Goal: Task Accomplishment & Management: Manage account settings

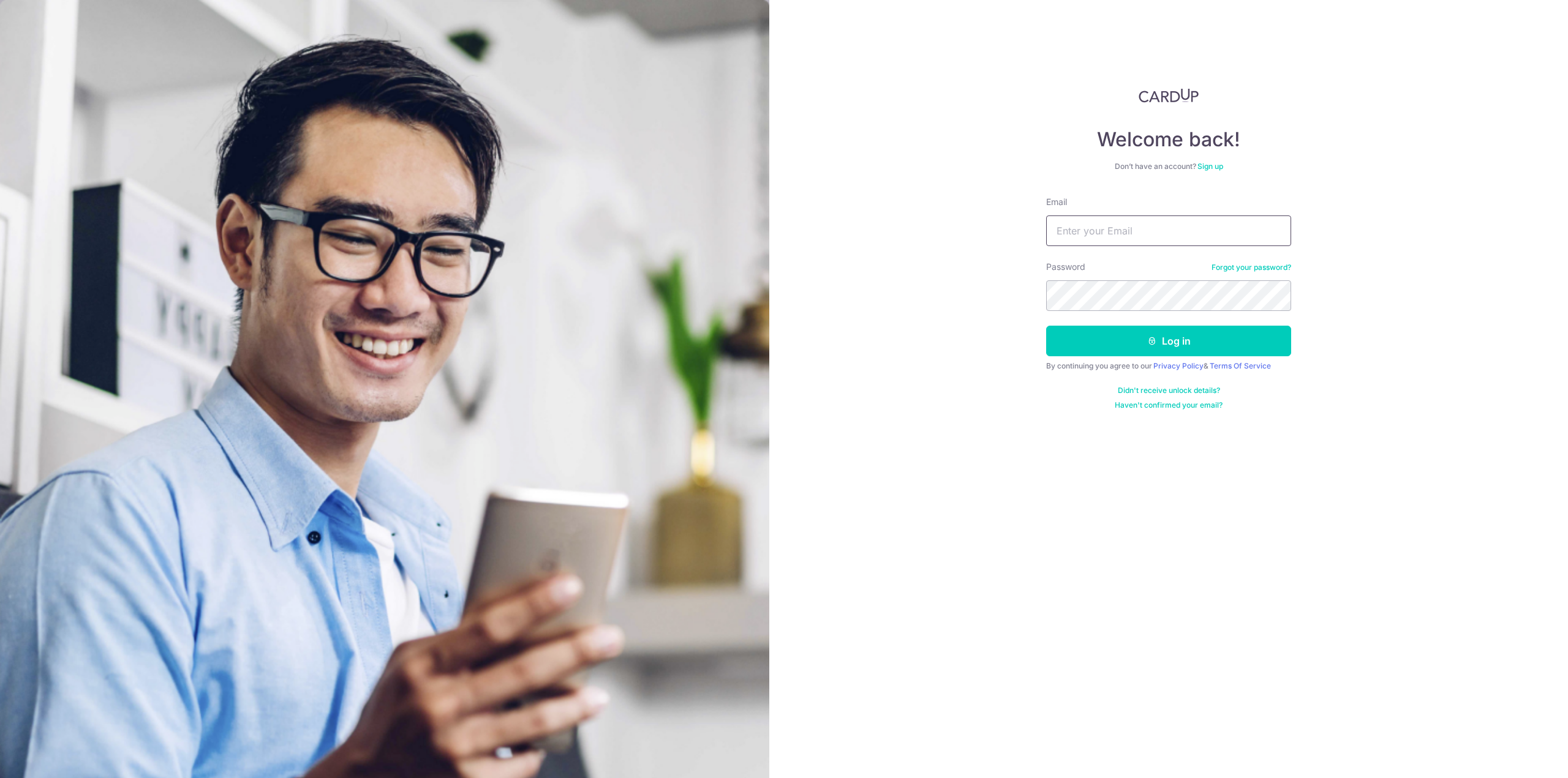
drag, startPoint x: 0, startPoint y: 0, endPoint x: 1096, endPoint y: 238, distance: 1121.5
click at [1096, 238] on input "Email" at bounding box center [1168, 231] width 245 height 31
type input "[EMAIL_ADDRESS][DOMAIN_NAME]"
click at [1103, 336] on button "Log in" at bounding box center [1168, 342] width 245 height 31
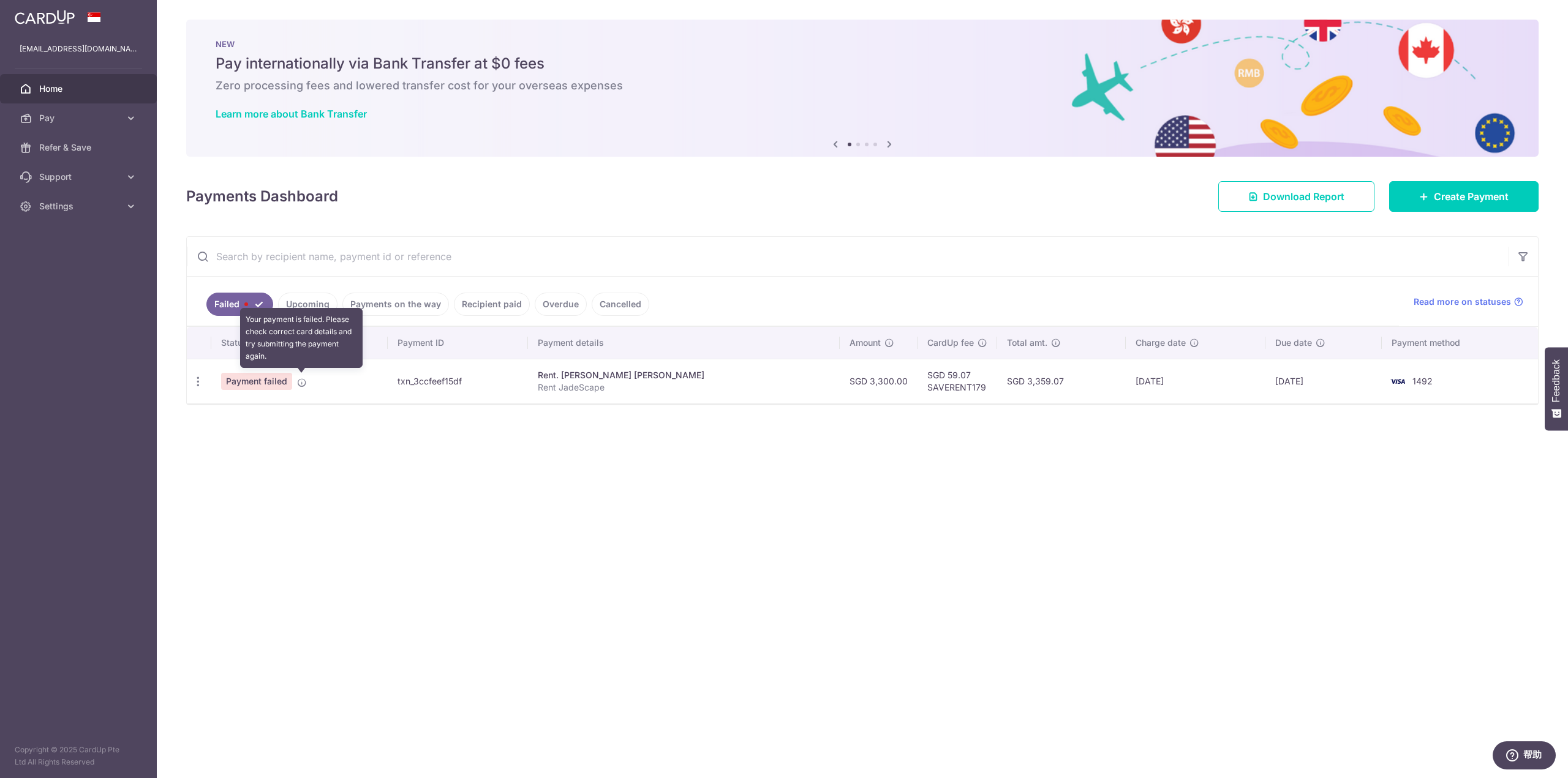
click at [301, 379] on icon at bounding box center [302, 382] width 10 height 10
click at [197, 377] on icon "button" at bounding box center [197, 381] width 13 height 13
click at [261, 407] on span "Update payment" at bounding box center [263, 414] width 83 height 15
radio input "true"
type input "3,300.00"
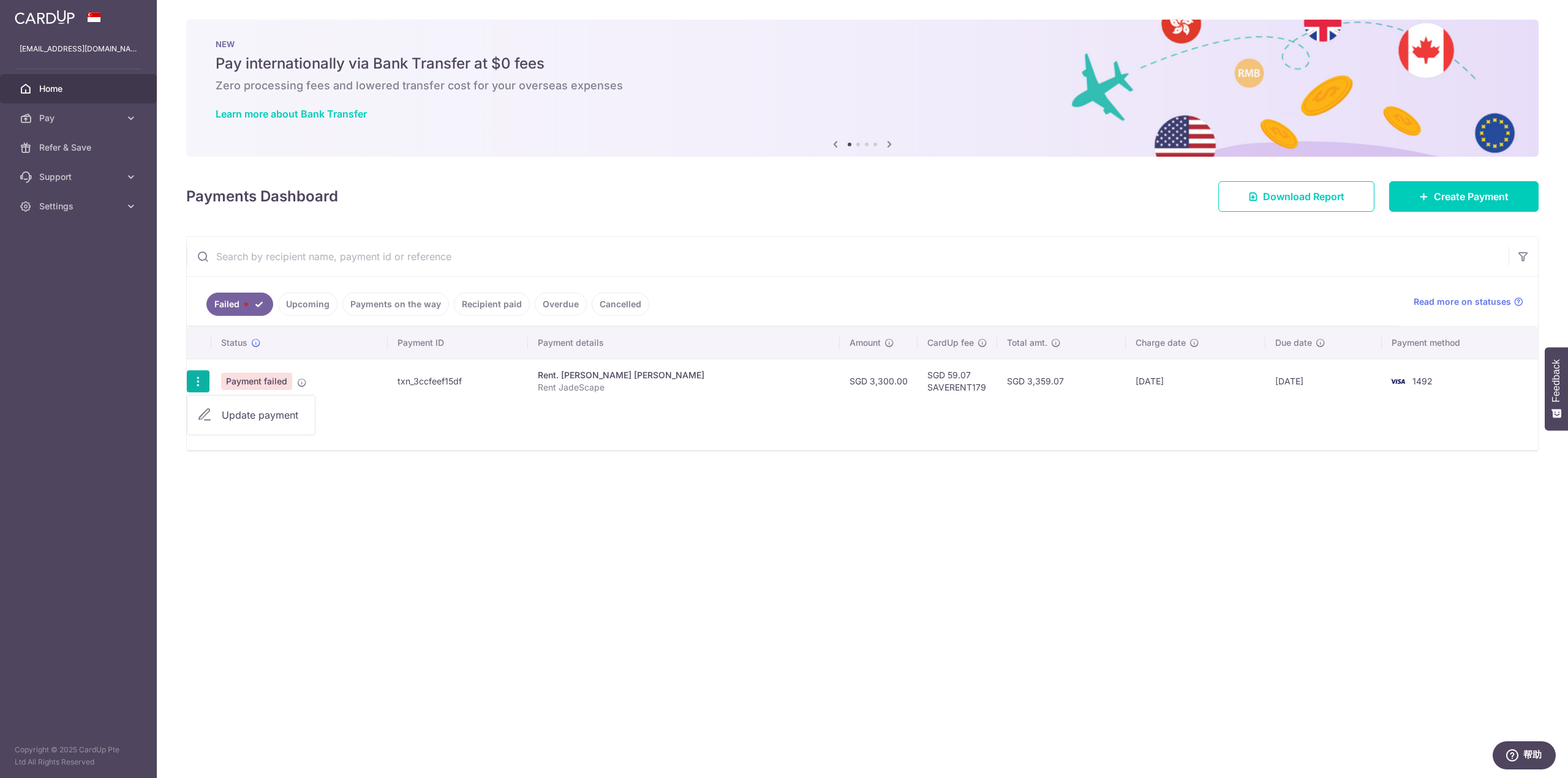
type input "Rent JadeScape"
type input "SAVERENT179"
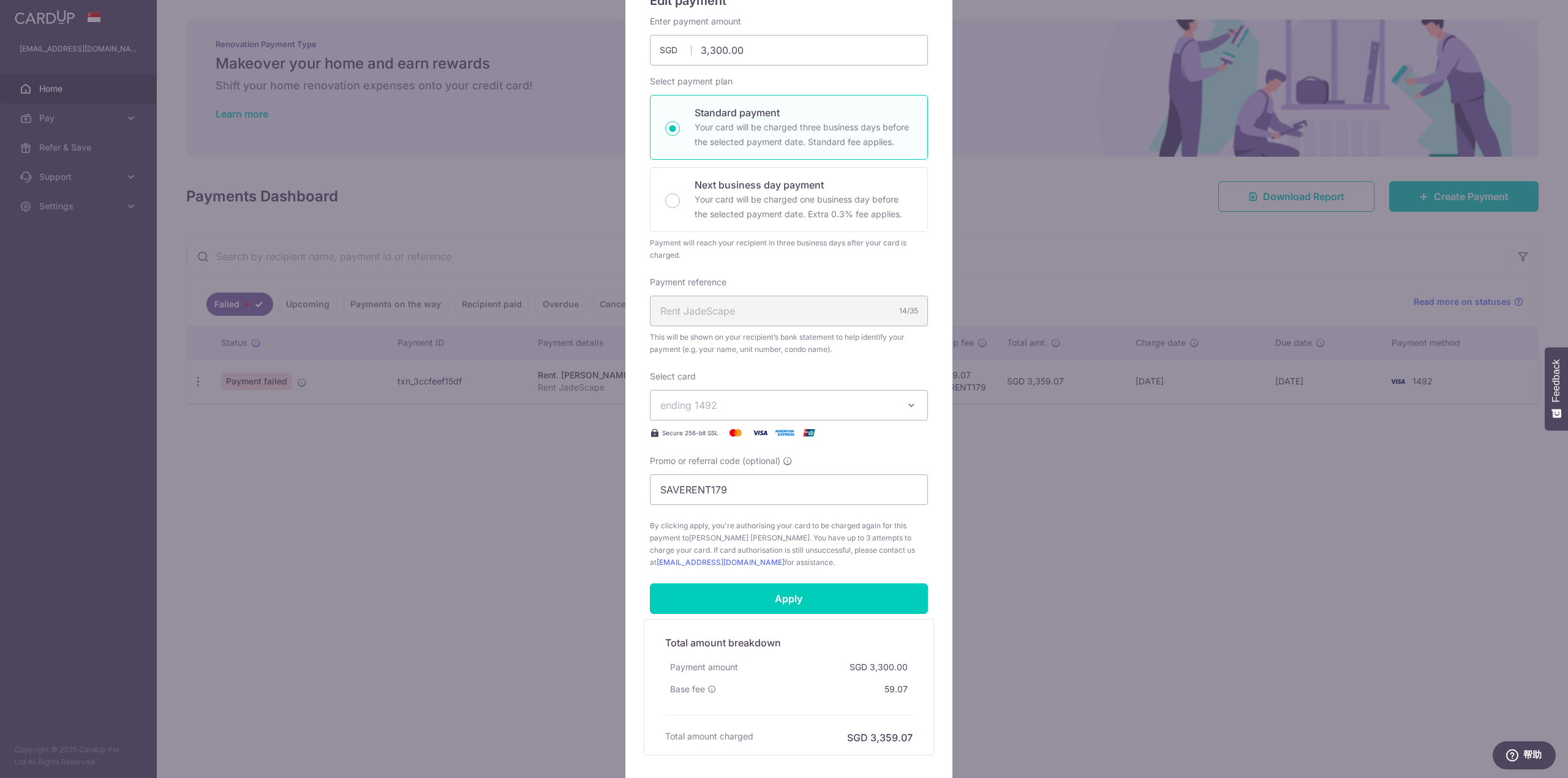
scroll to position [210, 0]
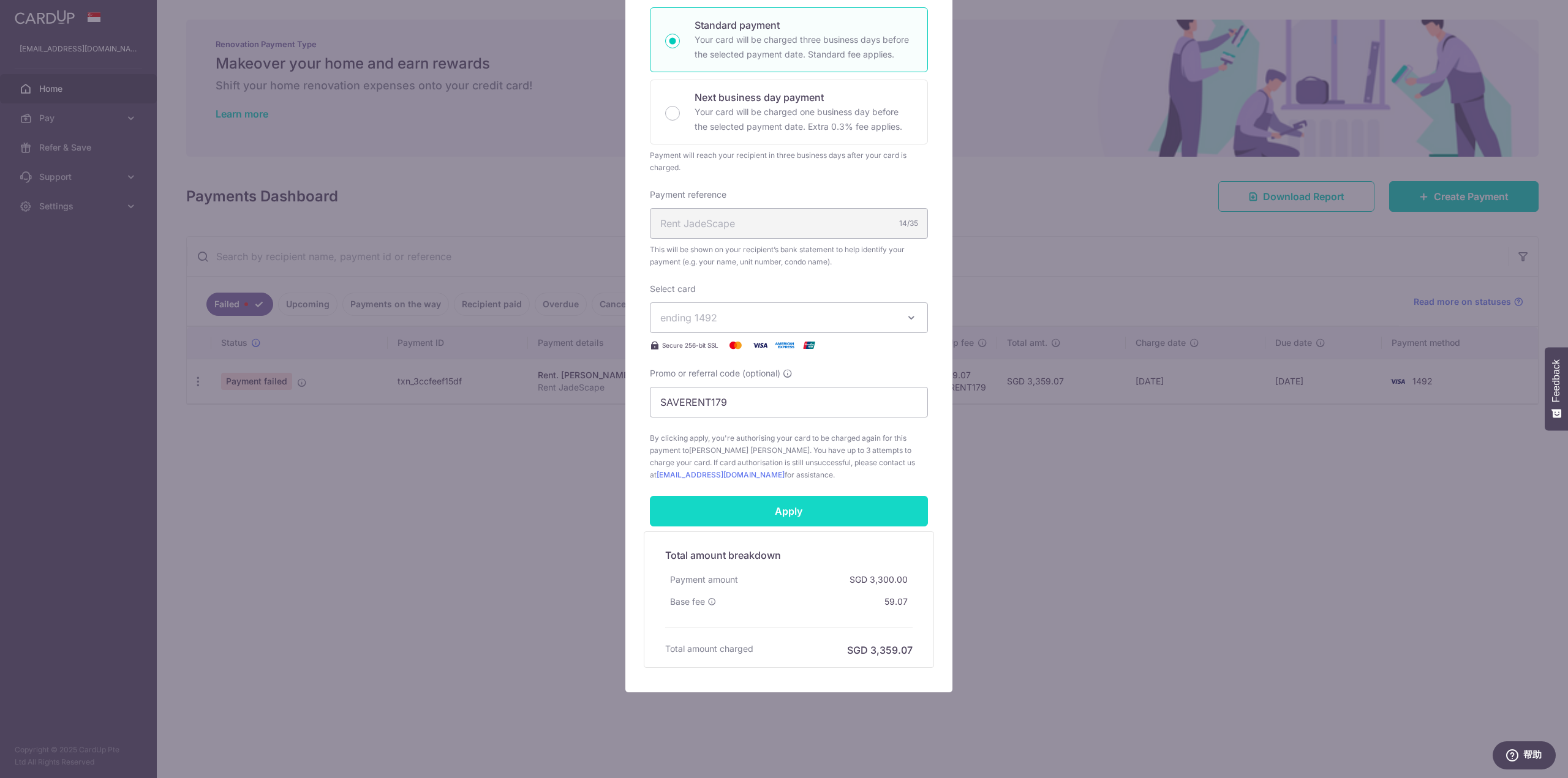
click at [814, 509] on input "Apply" at bounding box center [788, 512] width 278 height 31
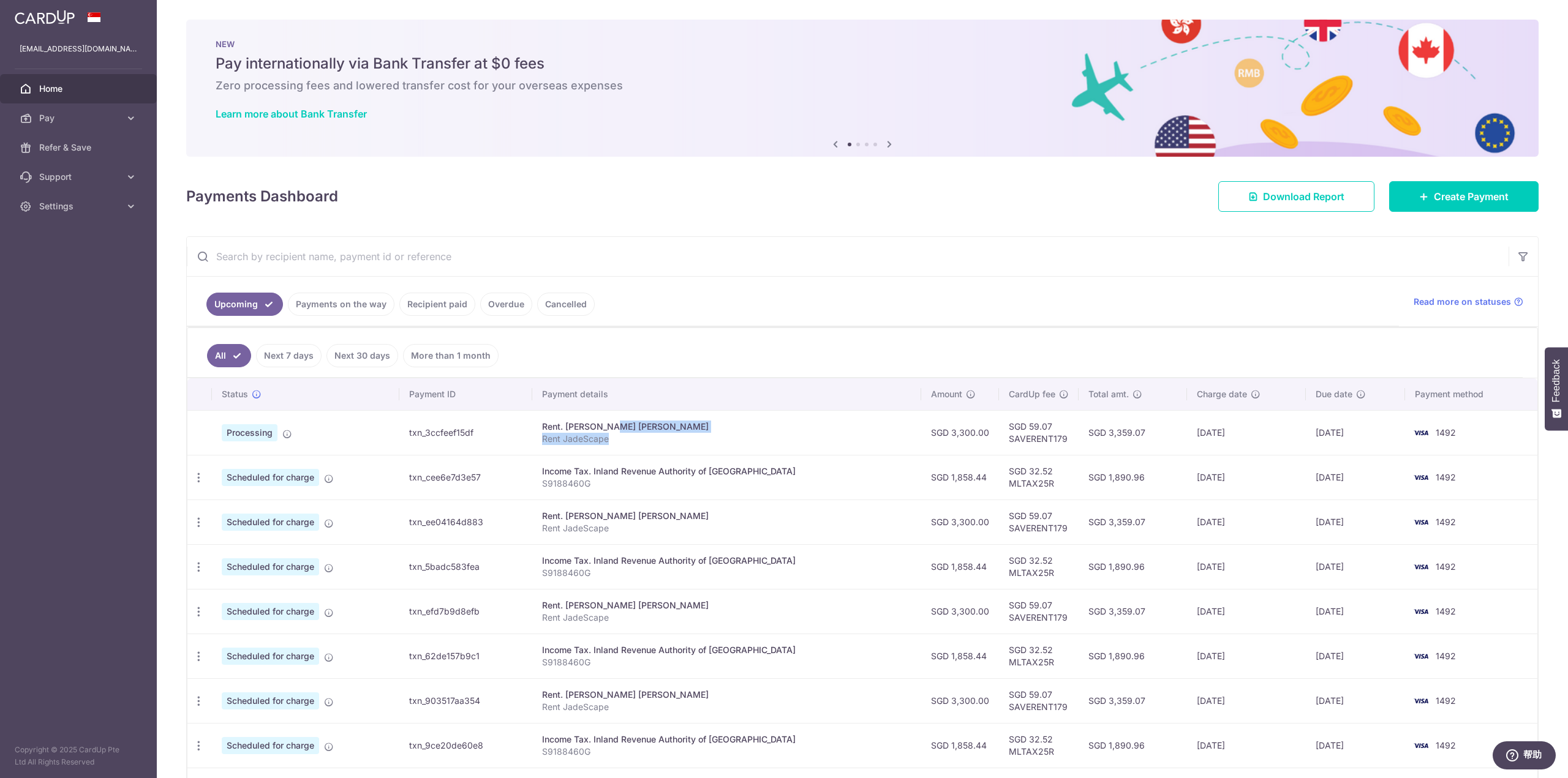
drag, startPoint x: 590, startPoint y: 420, endPoint x: 648, endPoint y: 437, distance: 60.4
click at [648, 437] on td "Rent. [PERSON_NAME] [PERSON_NAME] Rent JadeScape" at bounding box center [726, 433] width 388 height 45
click at [648, 437] on p "Rent JadeScape" at bounding box center [726, 438] width 369 height 13
click at [286, 430] on icon at bounding box center [287, 434] width 10 height 10
click at [256, 428] on span "Processing" at bounding box center [250, 434] width 56 height 17
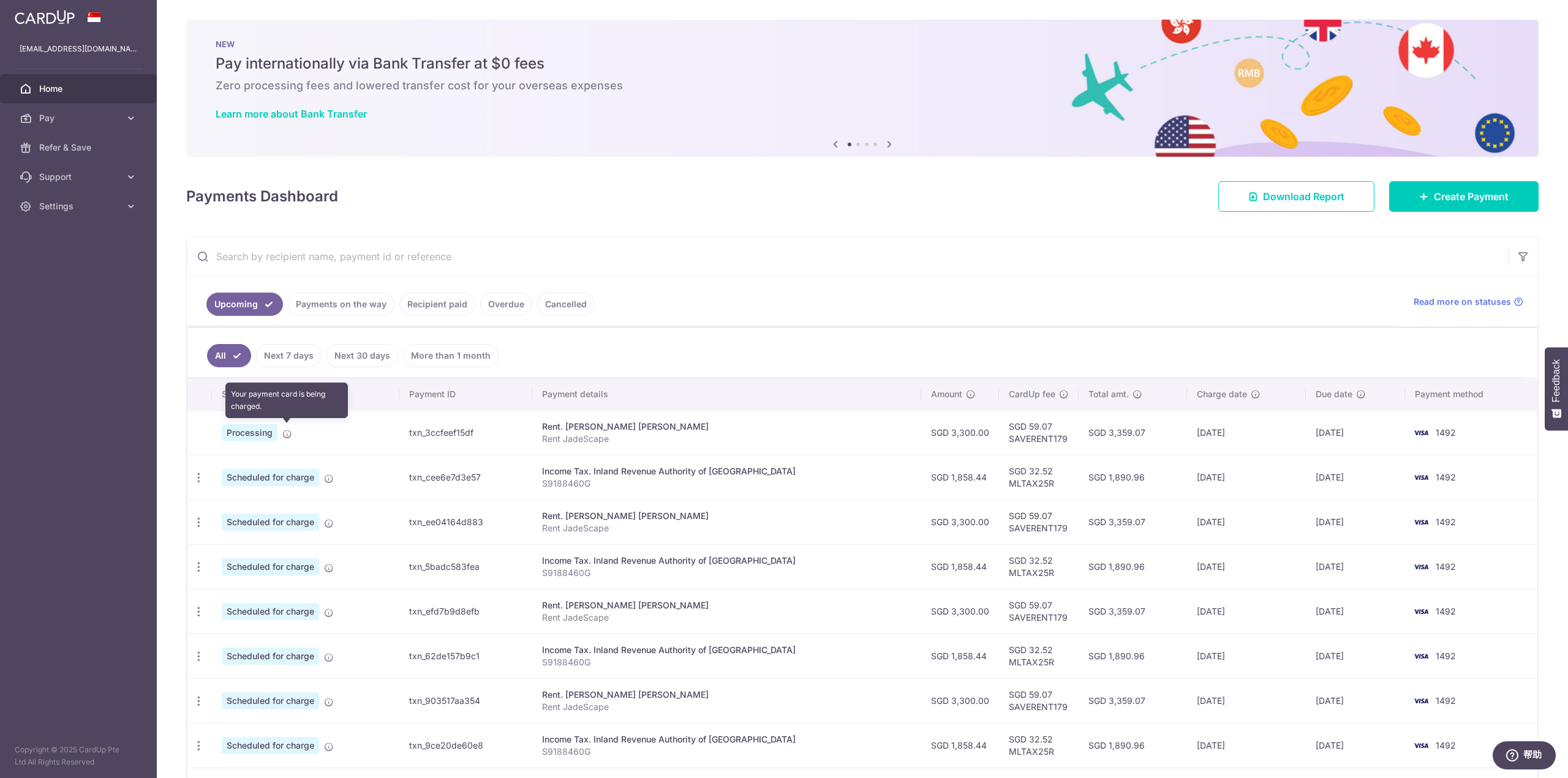
click at [289, 434] on icon at bounding box center [287, 434] width 10 height 10
click at [284, 434] on icon at bounding box center [287, 434] width 10 height 10
click at [250, 427] on span "Processing" at bounding box center [250, 434] width 56 height 17
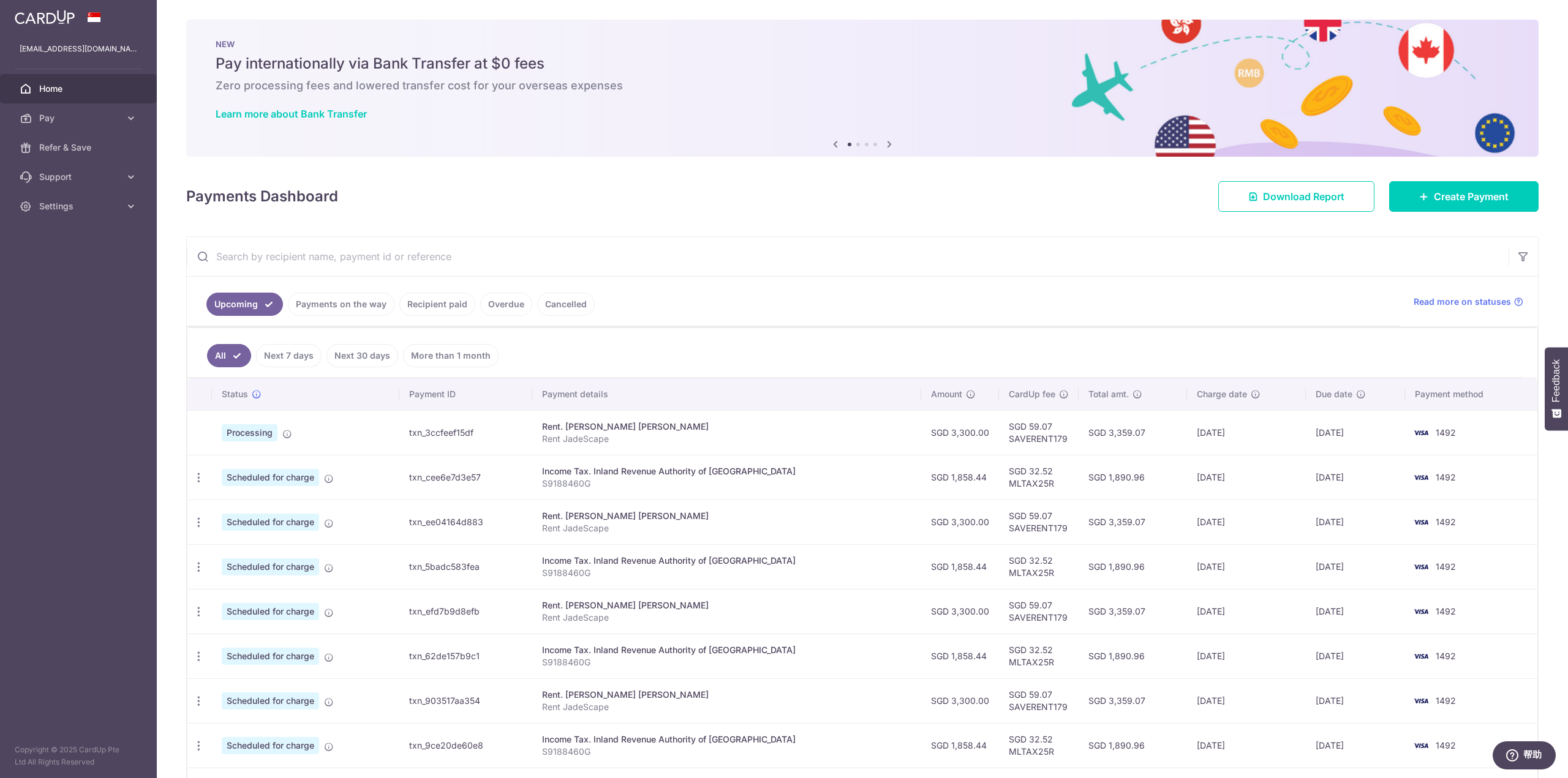
click at [251, 425] on span "Processing" at bounding box center [250, 434] width 56 height 17
click at [286, 430] on icon at bounding box center [287, 434] width 10 height 10
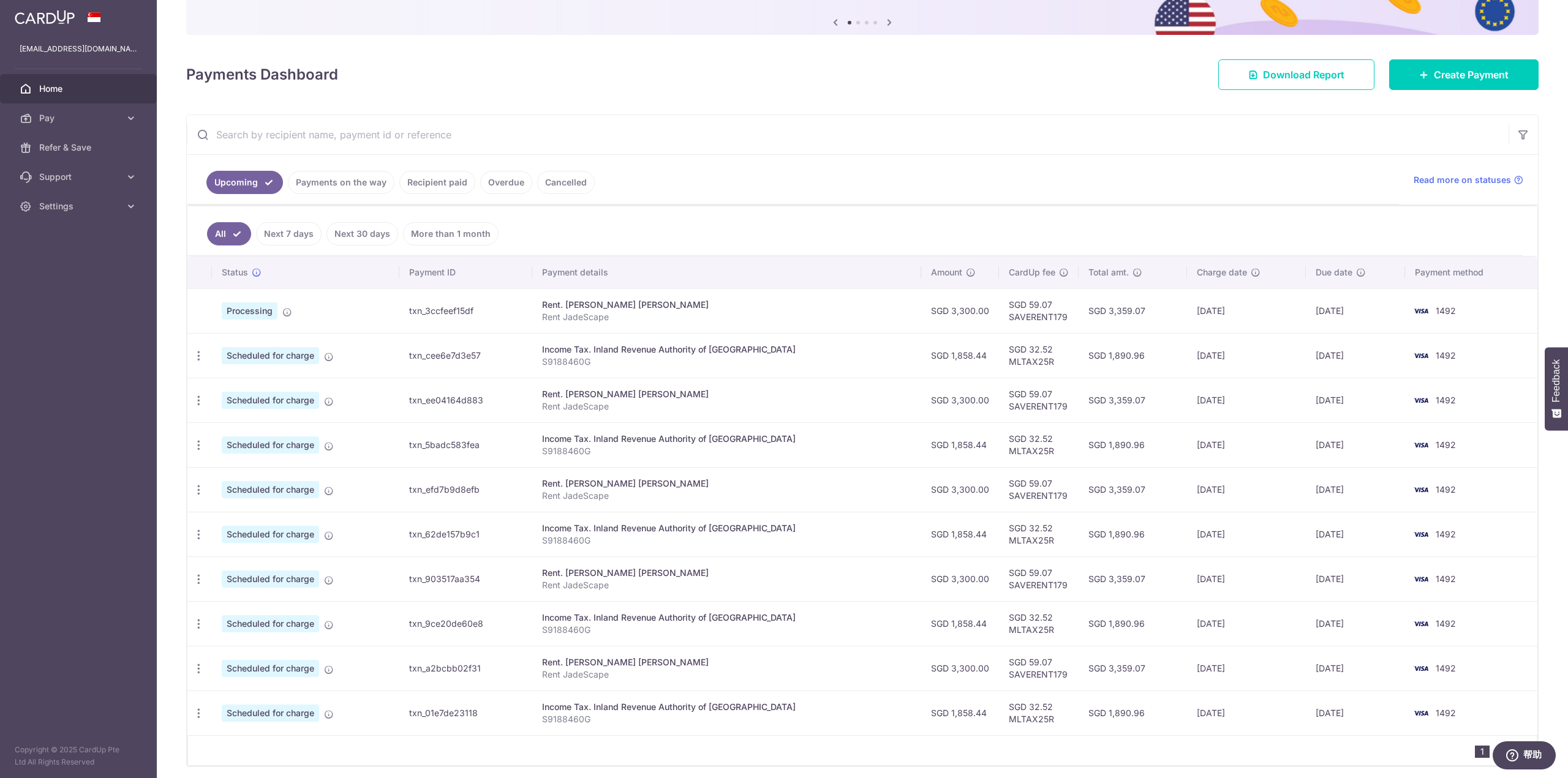
scroll to position [123, 0]
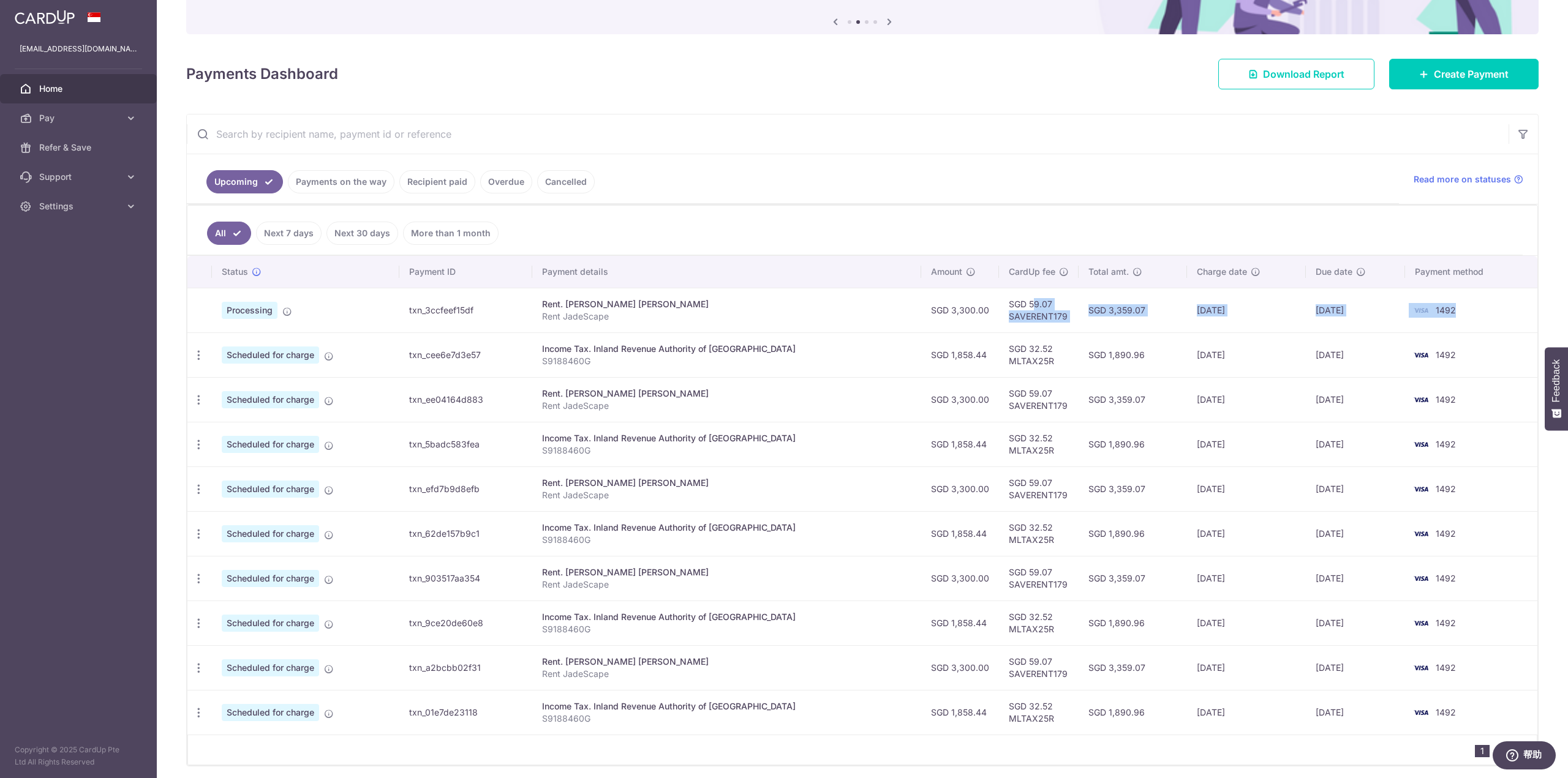
drag, startPoint x: 984, startPoint y: 300, endPoint x: 1462, endPoint y: 308, distance: 478.1
click at [1462, 308] on tr "Processing txn_3ccfeef15df Rent. [PERSON_NAME] [PERSON_NAME] Rent JadeScape SGD…" at bounding box center [862, 310] width 1350 height 45
click at [1462, 308] on td "1492" at bounding box center [1471, 310] width 133 height 45
drag, startPoint x: 1462, startPoint y: 308, endPoint x: 919, endPoint y: 306, distance: 543.0
click at [919, 306] on tr "Processing txn_3ccfeef15df Rent. [PERSON_NAME] [PERSON_NAME] Rent JadeScape SGD…" at bounding box center [862, 310] width 1350 height 45
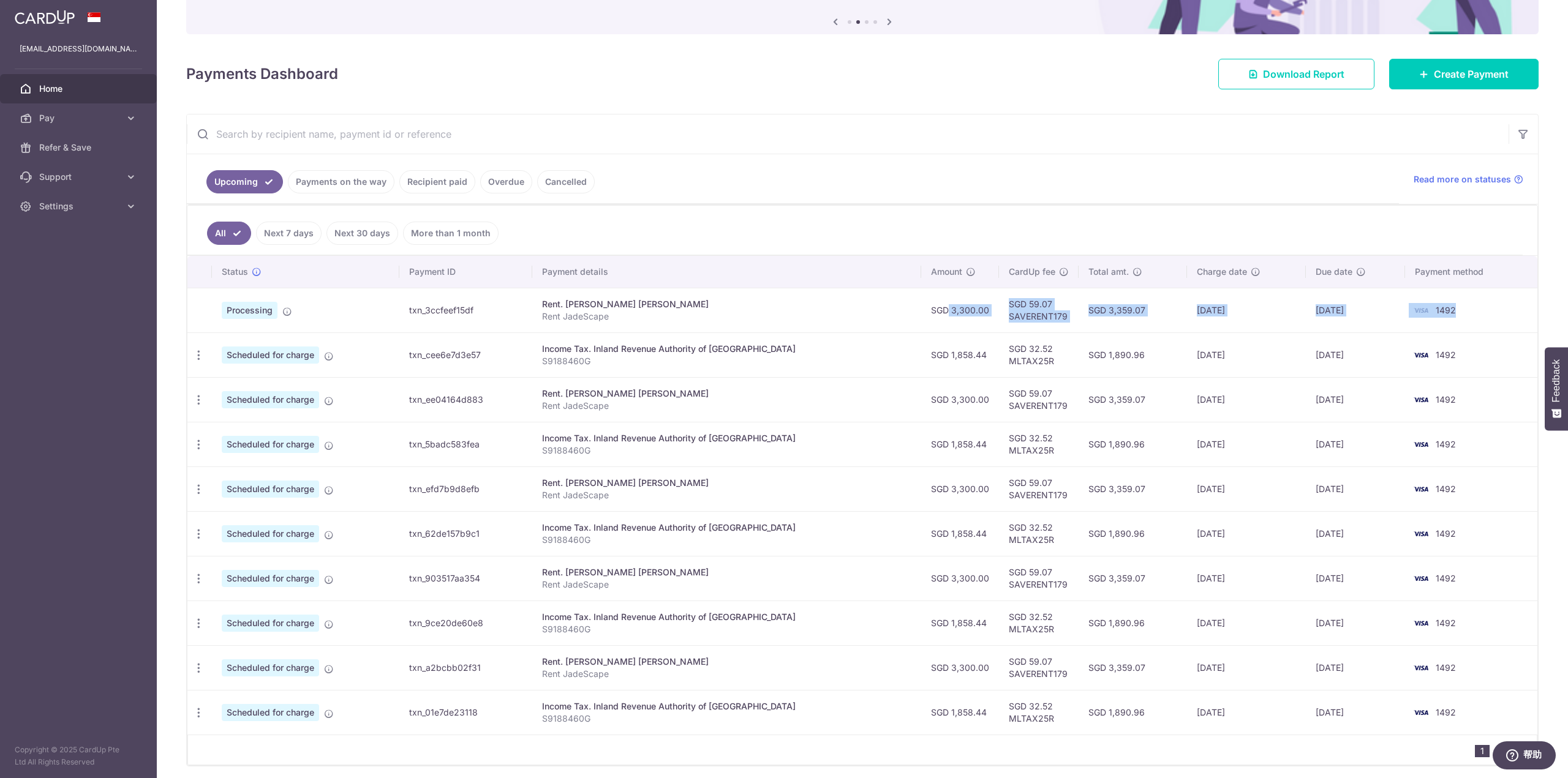
click at [921, 306] on td "SGD 3,300.00" at bounding box center [960, 310] width 77 height 45
drag, startPoint x: 923, startPoint y: 306, endPoint x: 1471, endPoint y: 313, distance: 548.0
click at [1471, 313] on tr "Processing txn_3ccfeef15df Rent. [PERSON_NAME] [PERSON_NAME] Rent JadeScape SGD…" at bounding box center [862, 310] width 1350 height 45
click at [1471, 313] on td "1492" at bounding box center [1471, 310] width 133 height 45
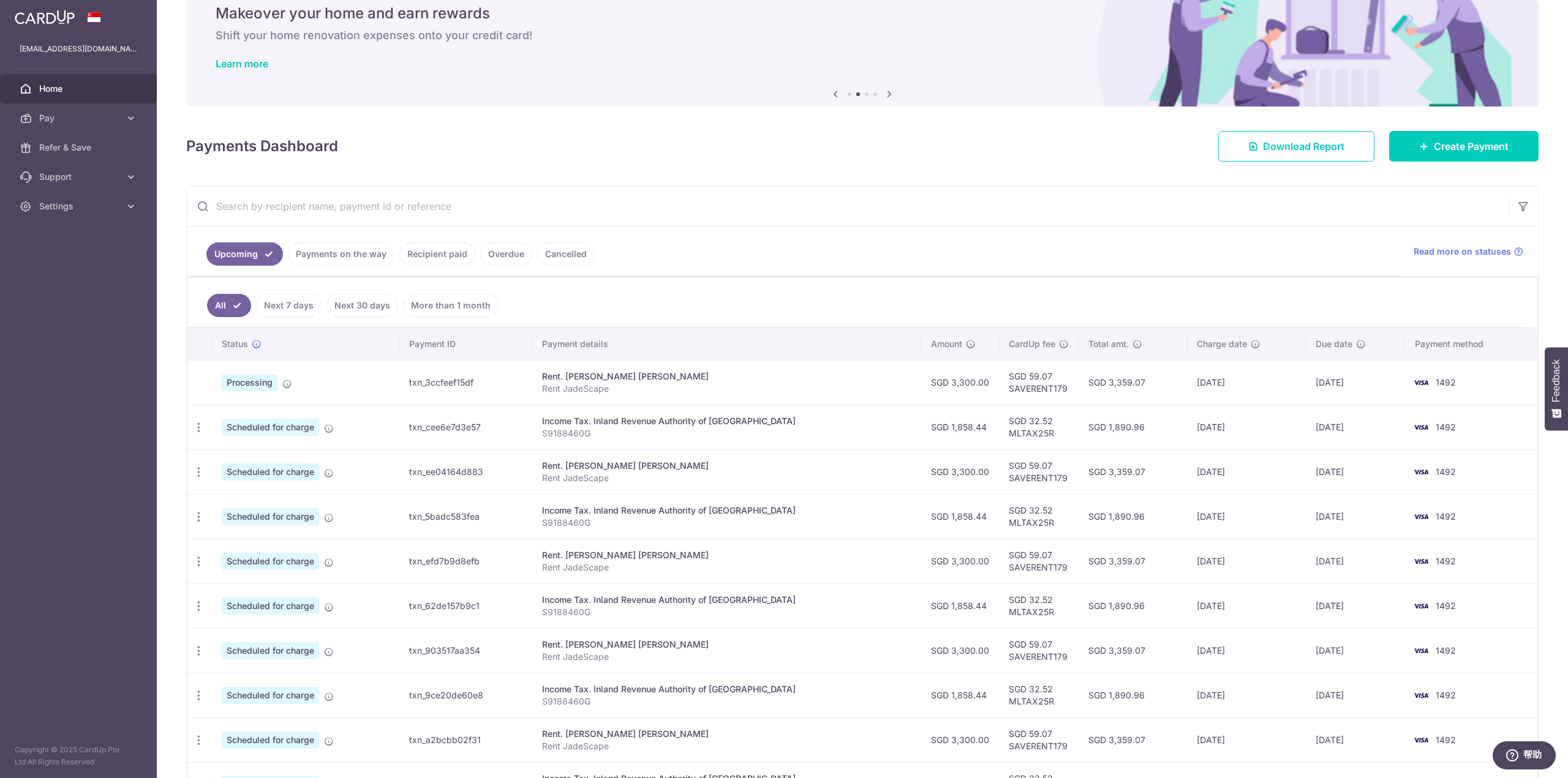
scroll to position [0, 0]
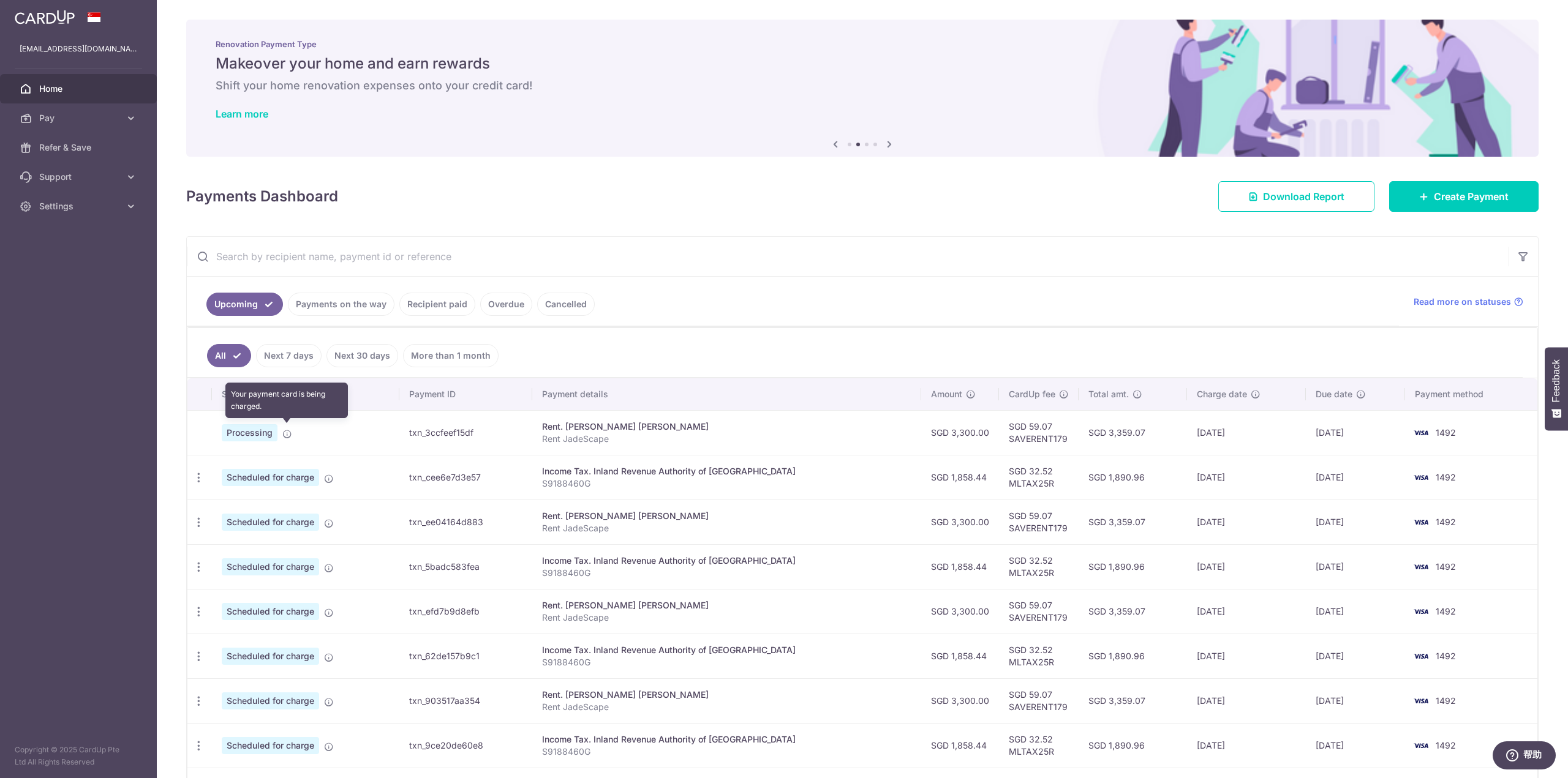
click at [285, 432] on icon at bounding box center [287, 434] width 10 height 10
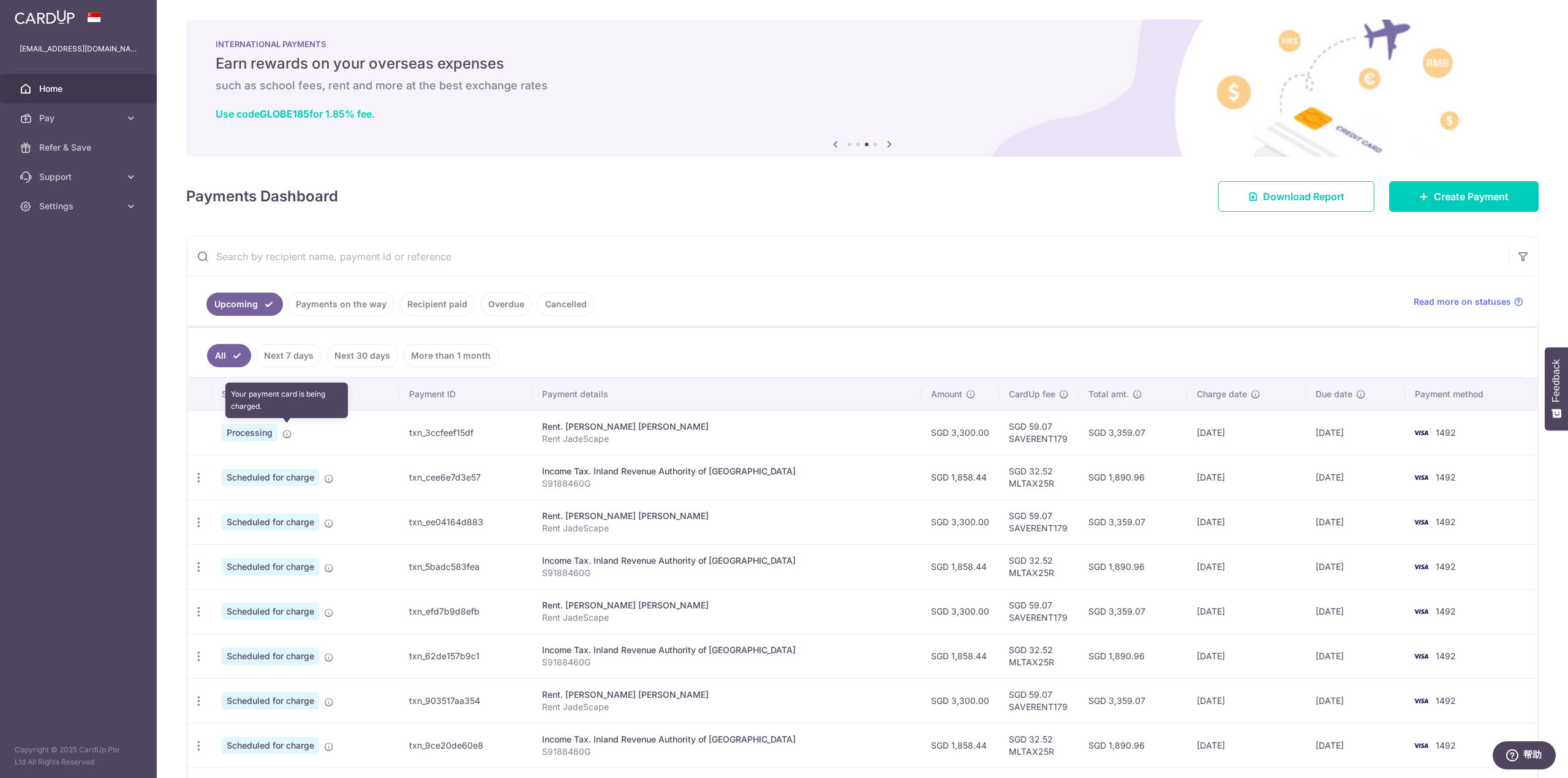
click at [285, 432] on icon at bounding box center [287, 434] width 10 height 10
click at [260, 432] on span "Processing" at bounding box center [250, 434] width 56 height 17
click at [340, 307] on link "Payments on the way" at bounding box center [341, 305] width 106 height 23
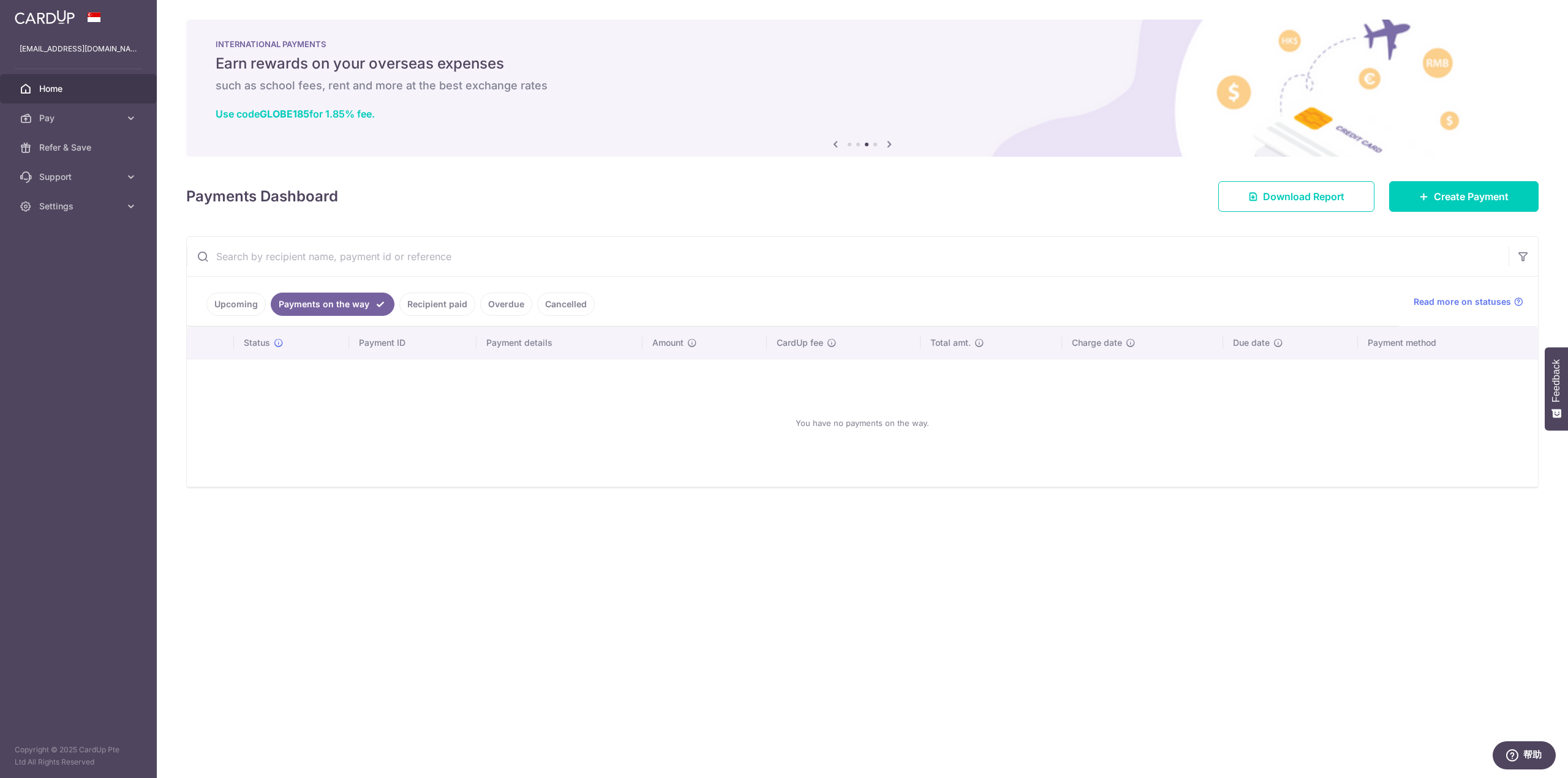
click at [426, 295] on link "Recipient paid" at bounding box center [437, 305] width 75 height 23
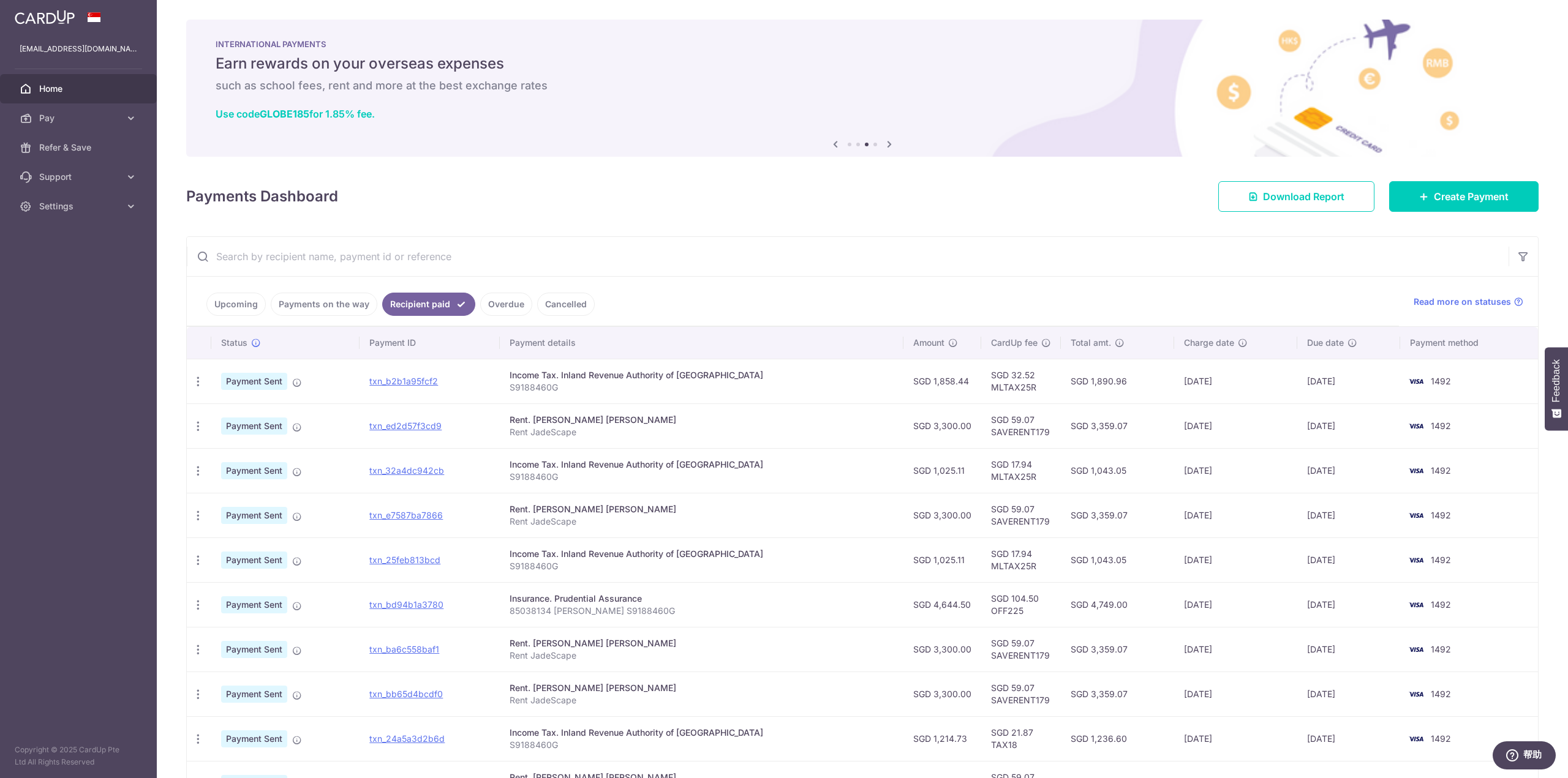
drag, startPoint x: 494, startPoint y: 301, endPoint x: 498, endPoint y: 336, distance: 35.2
click at [498, 336] on div "Upcoming Payments on the way Recipient paid Overdue Cancelled Read more on stat…" at bounding box center [861, 536] width 1352 height 601
click at [498, 307] on link "Overdue" at bounding box center [506, 305] width 52 height 23
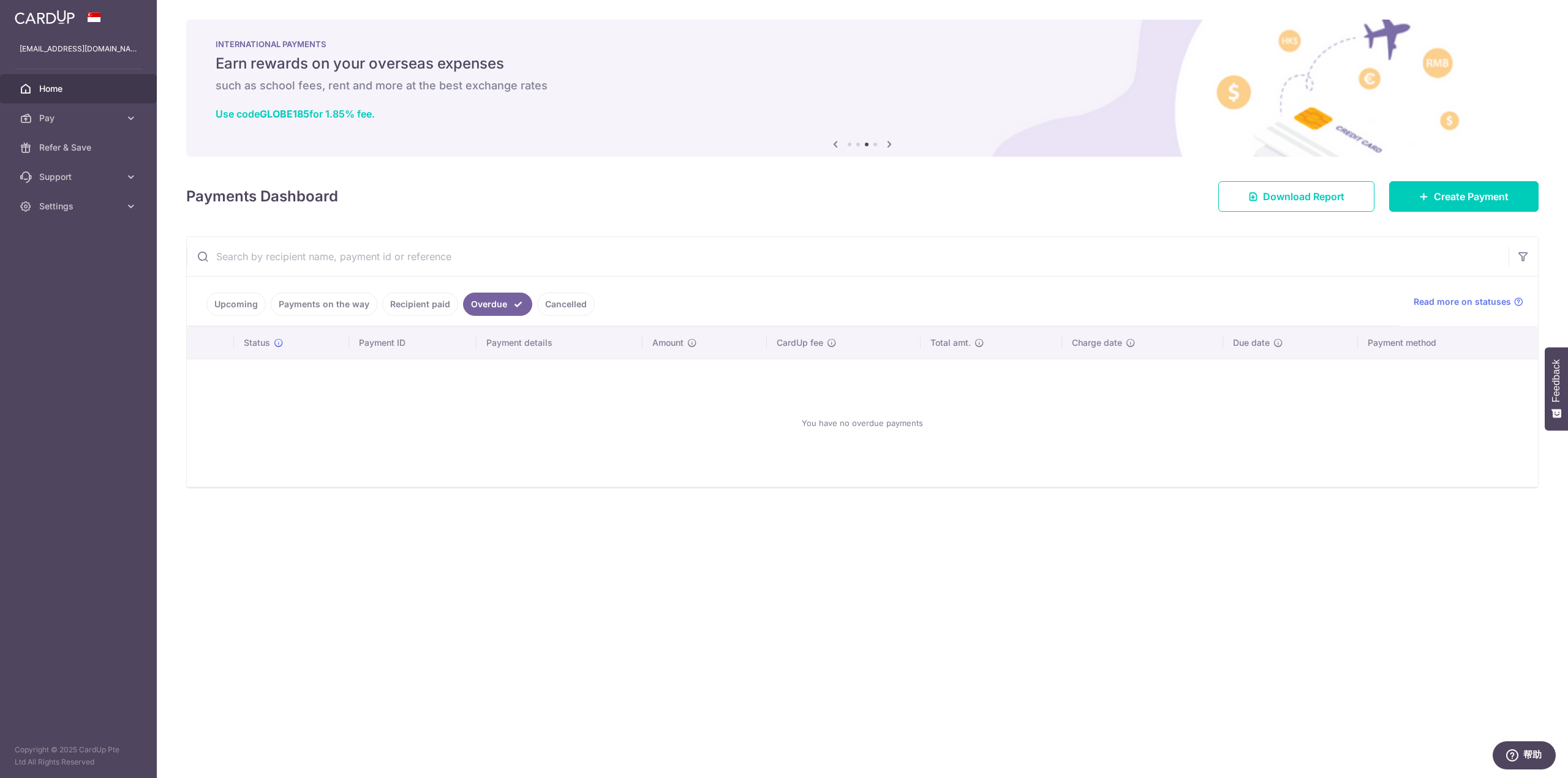
click at [561, 301] on link "Cancelled" at bounding box center [565, 305] width 57 height 23
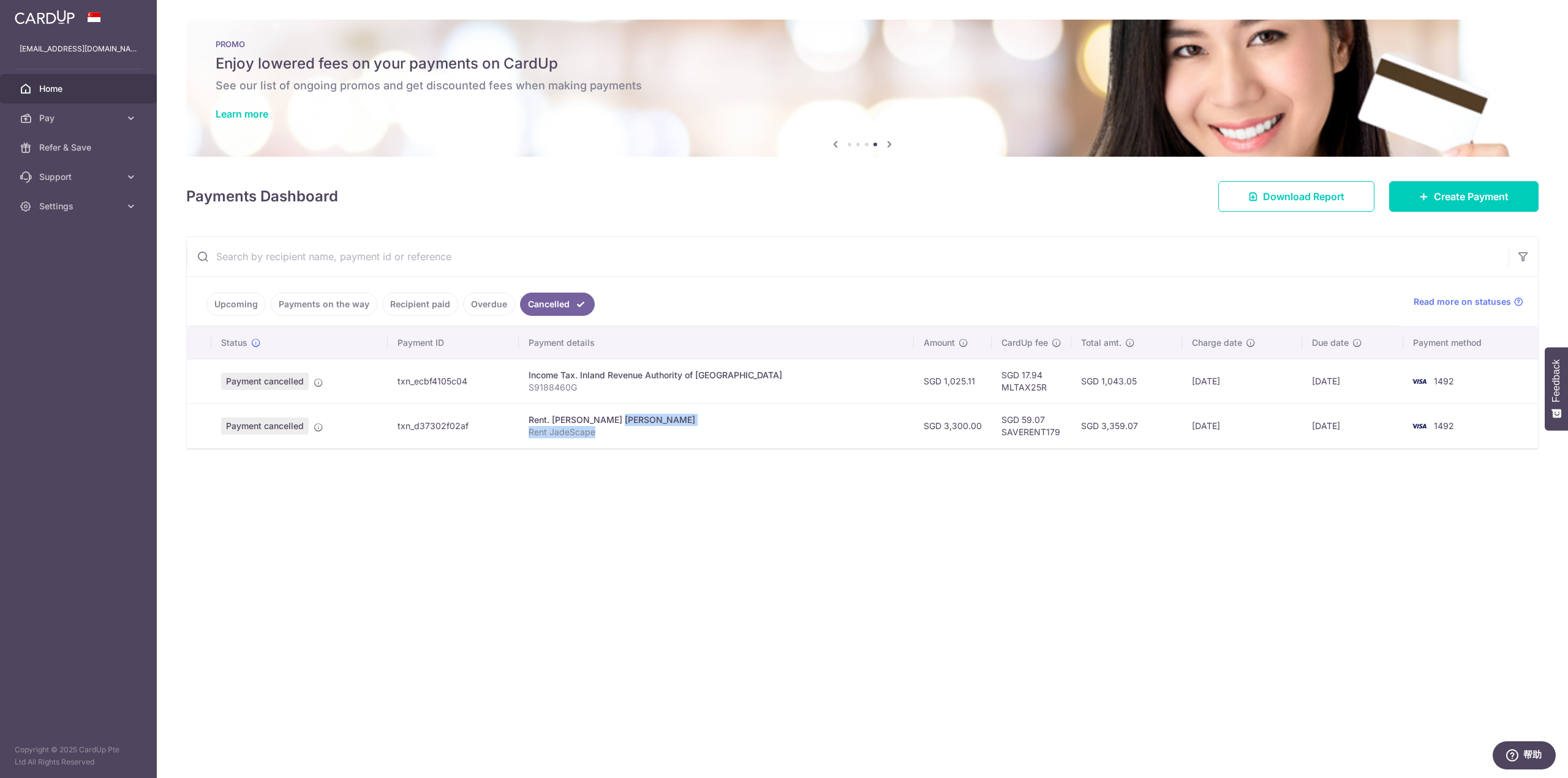
drag, startPoint x: 593, startPoint y: 412, endPoint x: 670, endPoint y: 427, distance: 78.4
click at [670, 427] on td "Rent. [PERSON_NAME] [PERSON_NAME] Rent JadeScape" at bounding box center [716, 426] width 395 height 45
click at [670, 427] on p "Rent JadeScape" at bounding box center [716, 432] width 376 height 13
drag, startPoint x: 670, startPoint y: 427, endPoint x: 544, endPoint y: 411, distance: 127.0
click at [544, 411] on td "Rent. [PERSON_NAME] [PERSON_NAME] Rent JadeScape" at bounding box center [716, 426] width 395 height 45
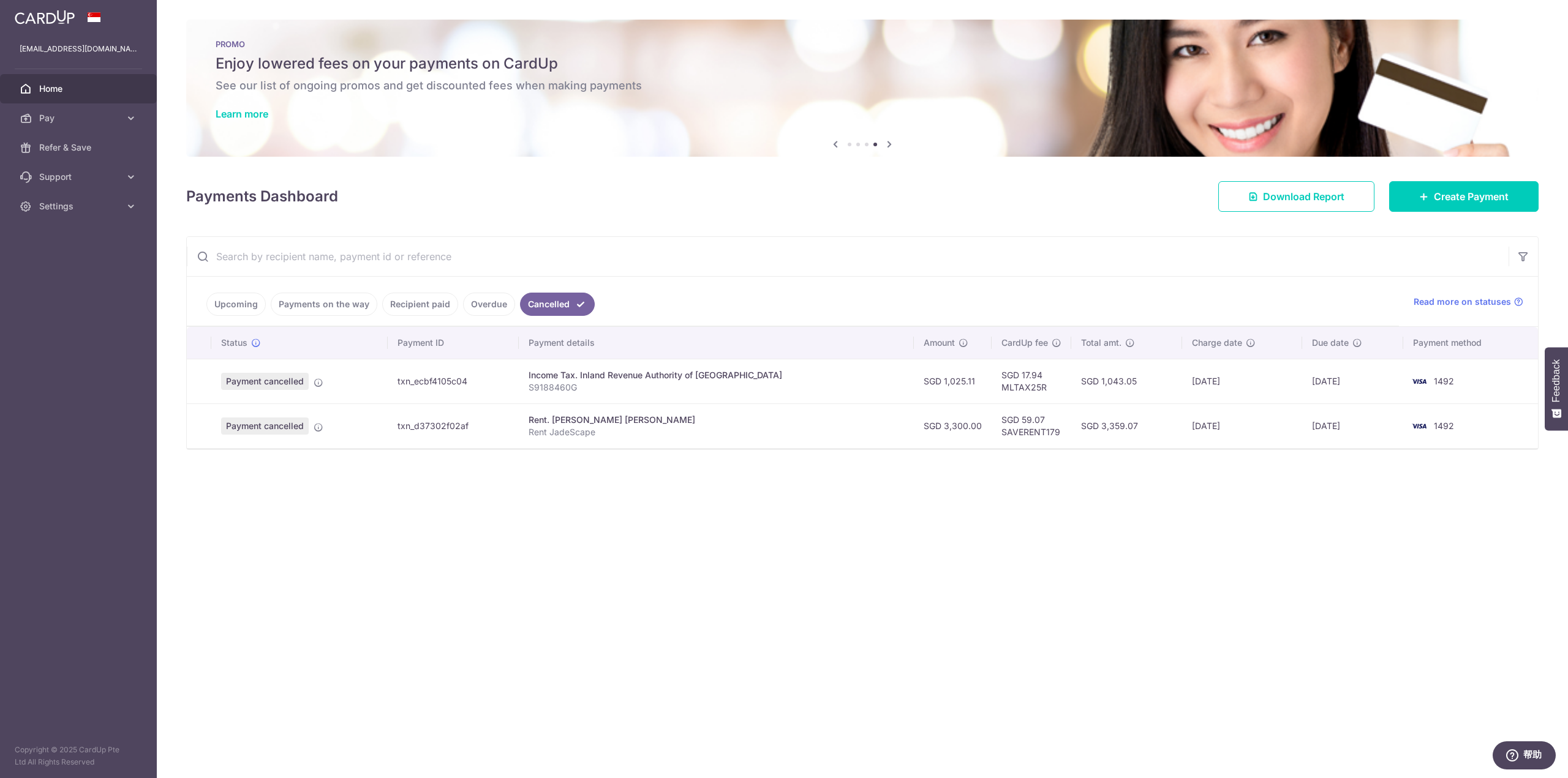
click at [324, 307] on link "Payments on the way" at bounding box center [324, 305] width 106 height 23
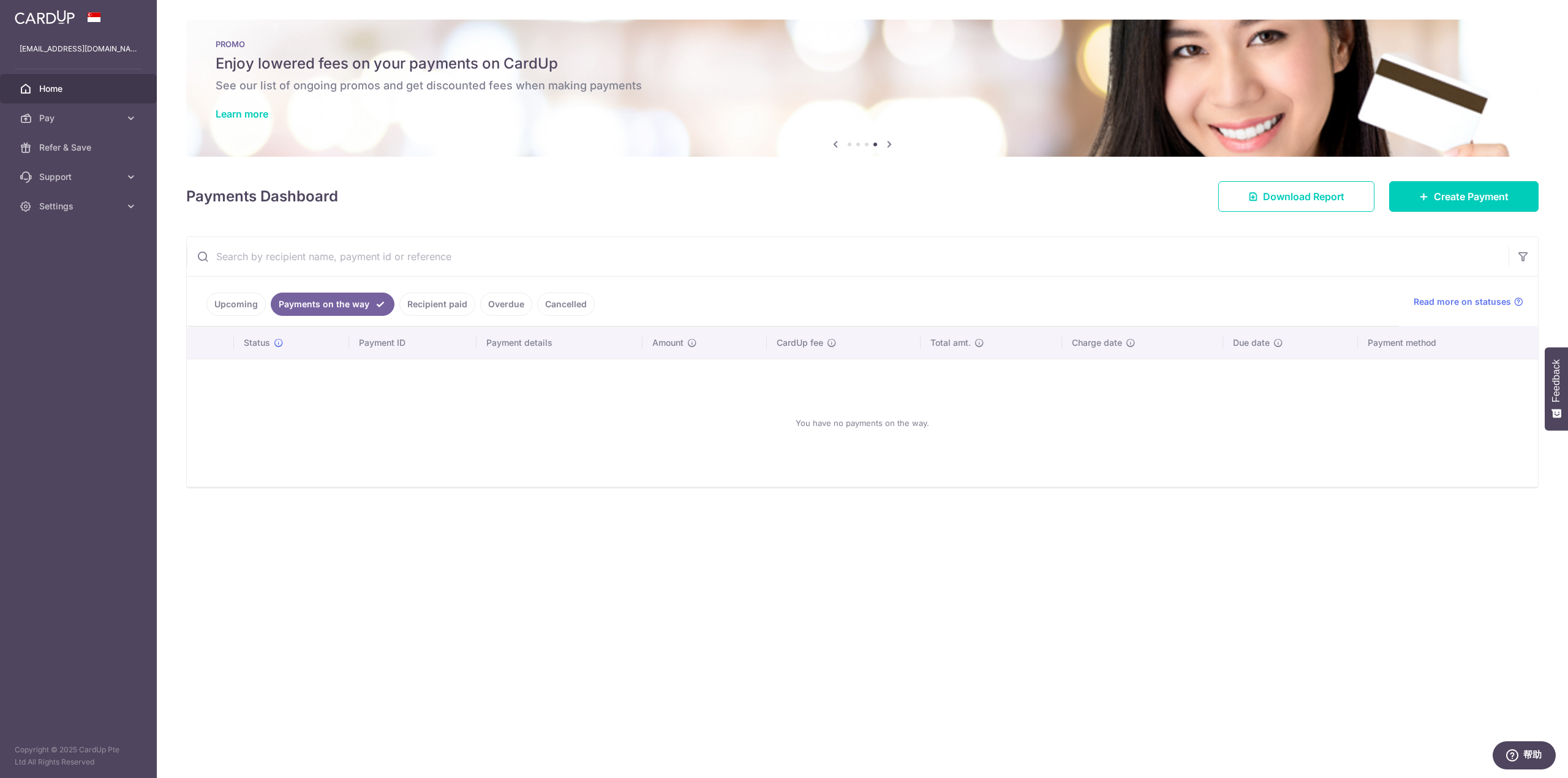
click at [241, 305] on link "Upcoming" at bounding box center [235, 305] width 59 height 23
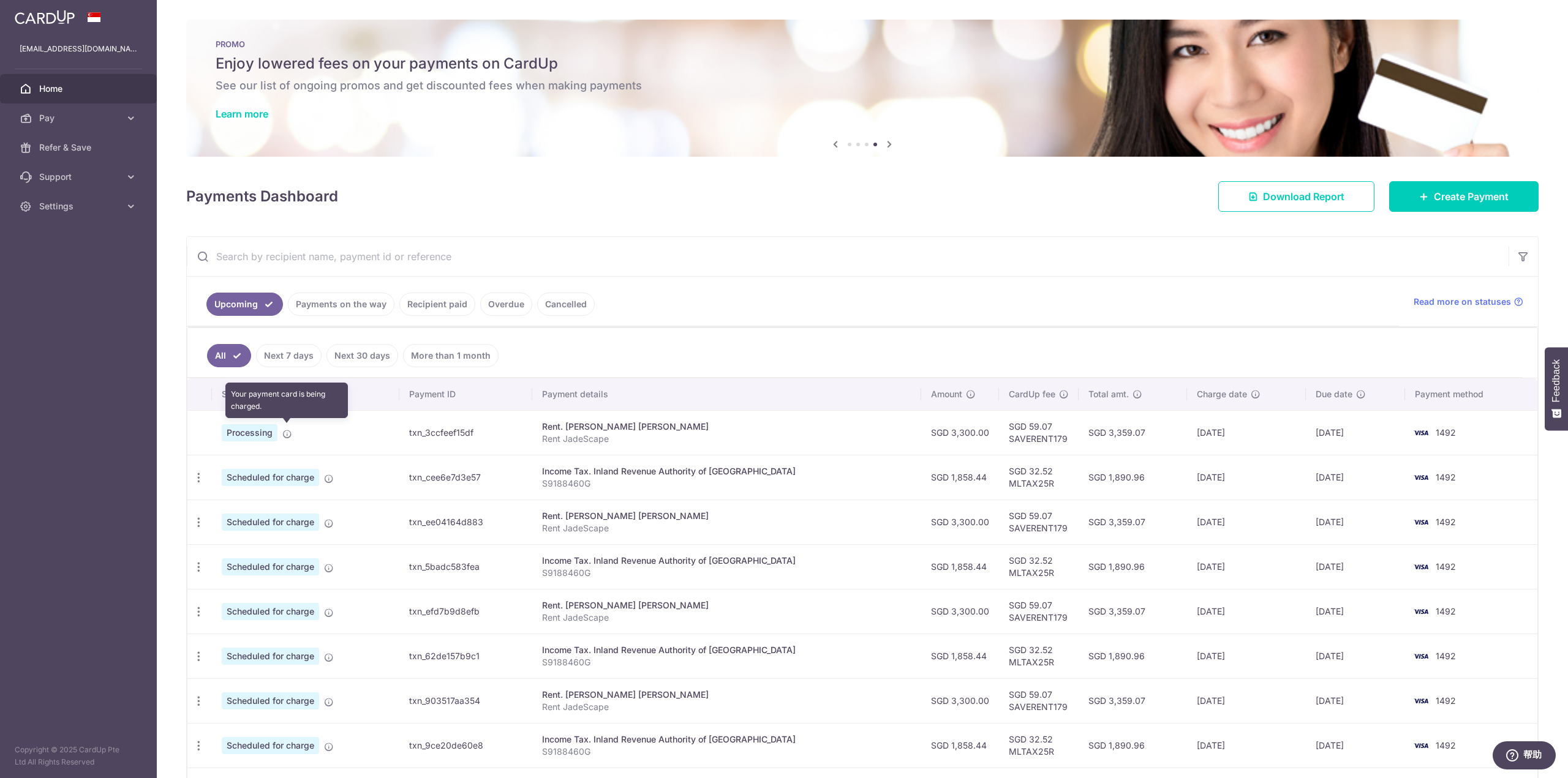
click at [288, 433] on icon at bounding box center [287, 434] width 10 height 10
click at [257, 432] on span "Processing" at bounding box center [250, 434] width 56 height 17
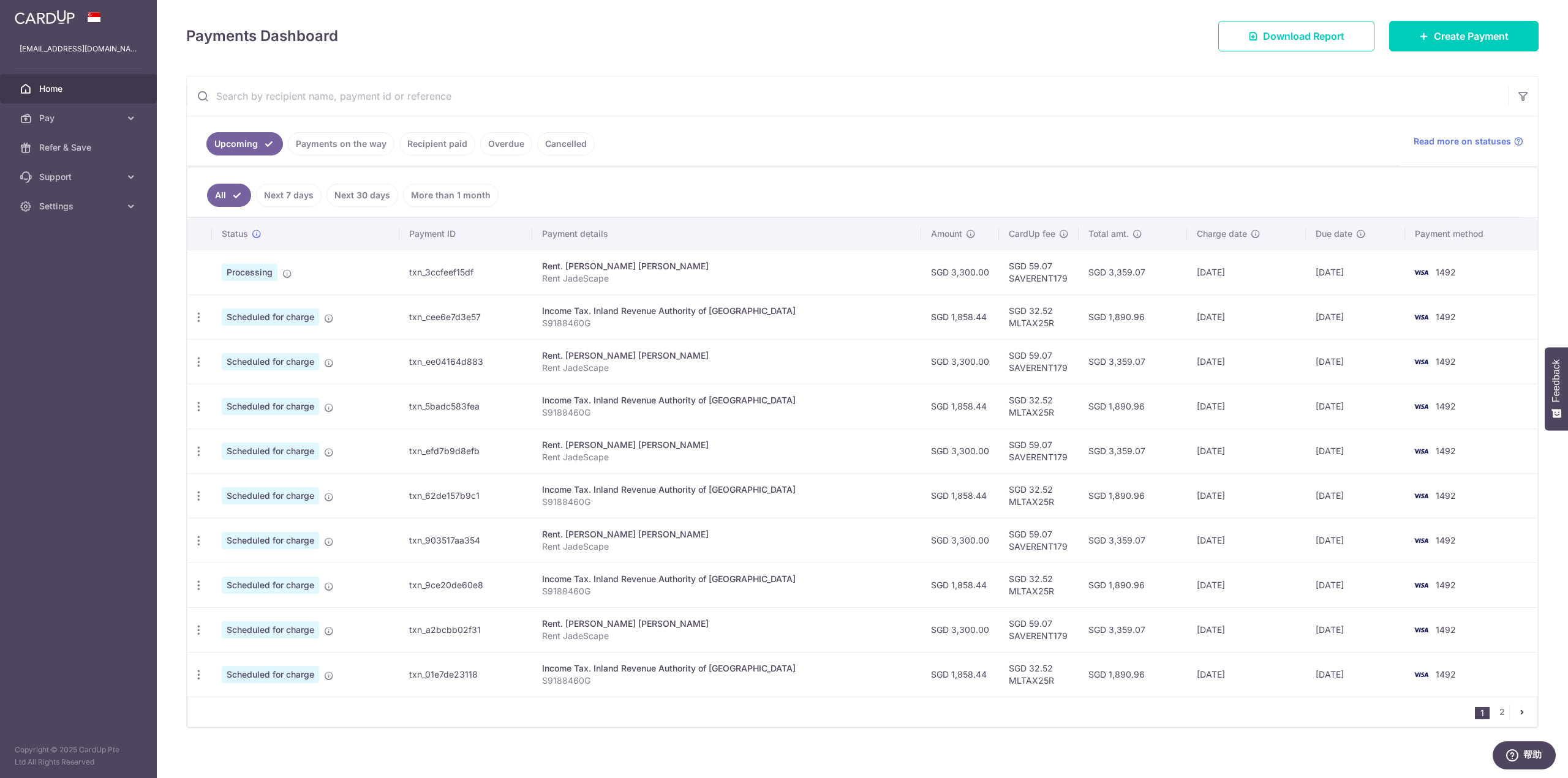
scroll to position [163, 0]
click at [126, 124] on link "Pay" at bounding box center [78, 118] width 157 height 29
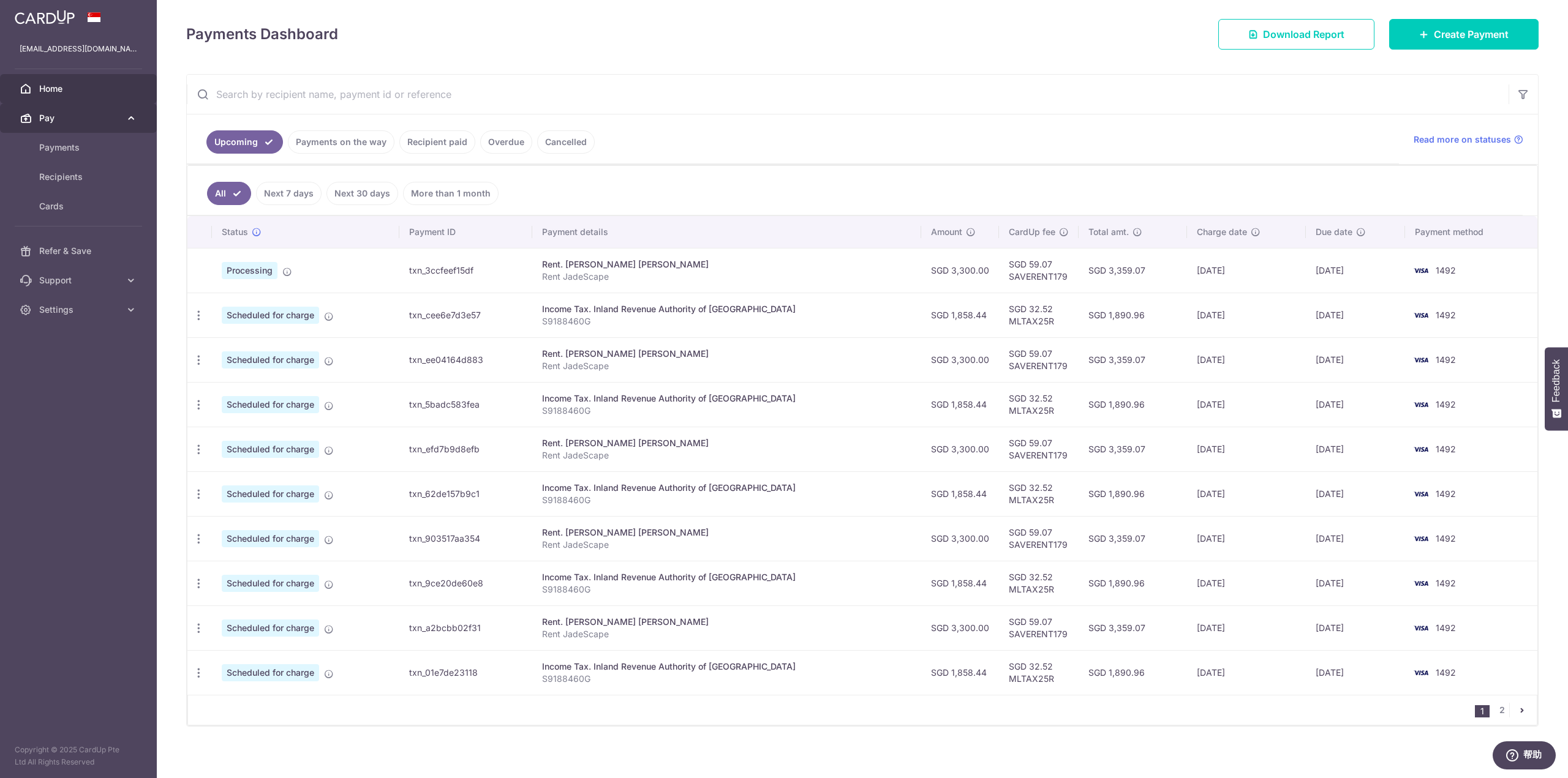
click at [126, 124] on link "Pay" at bounding box center [78, 118] width 157 height 29
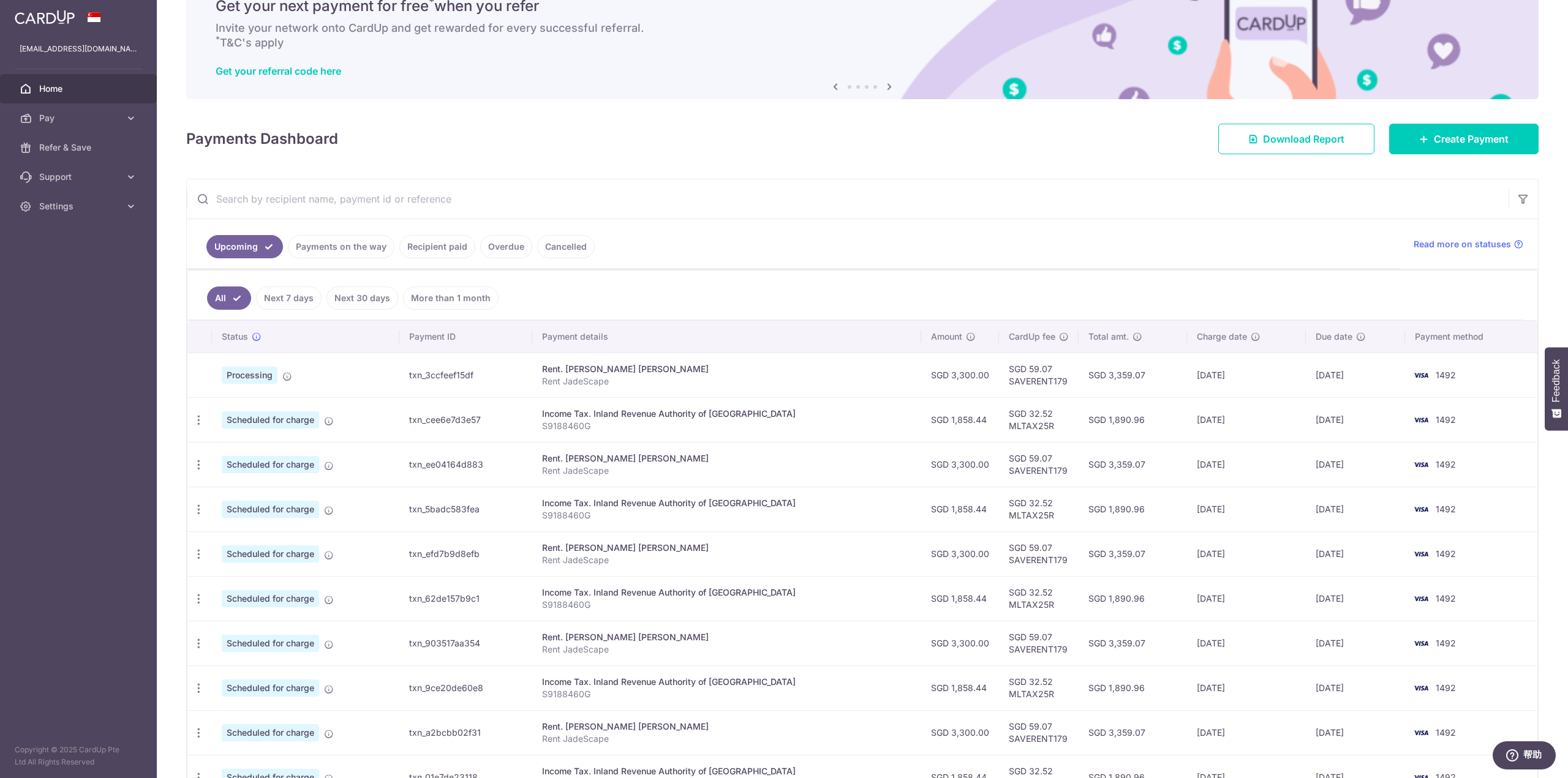
scroll to position [0, 0]
